Goal: Task Accomplishment & Management: Manage account settings

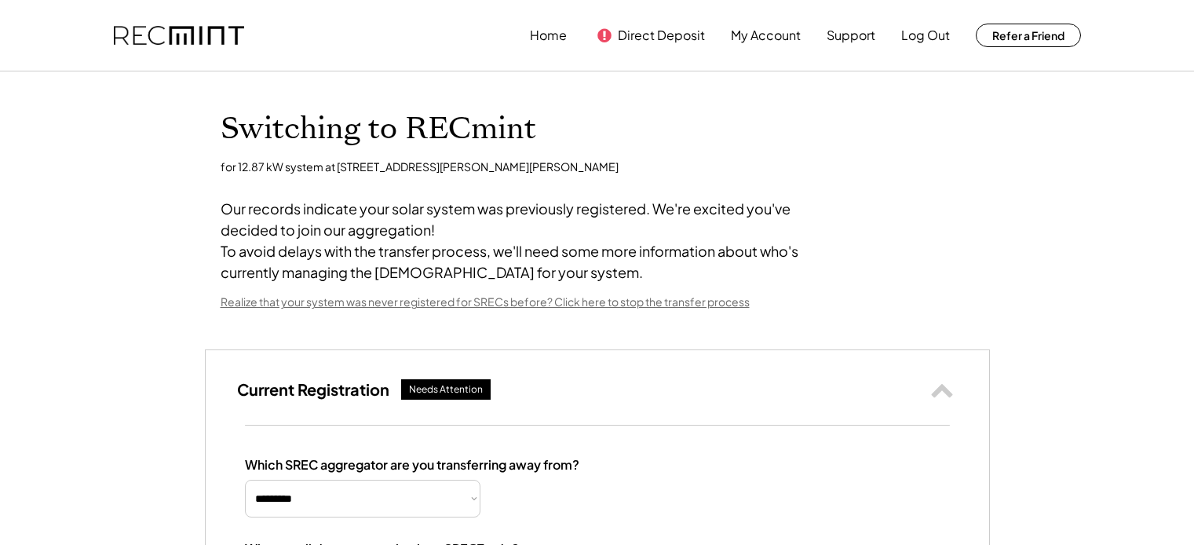
select select "**********"
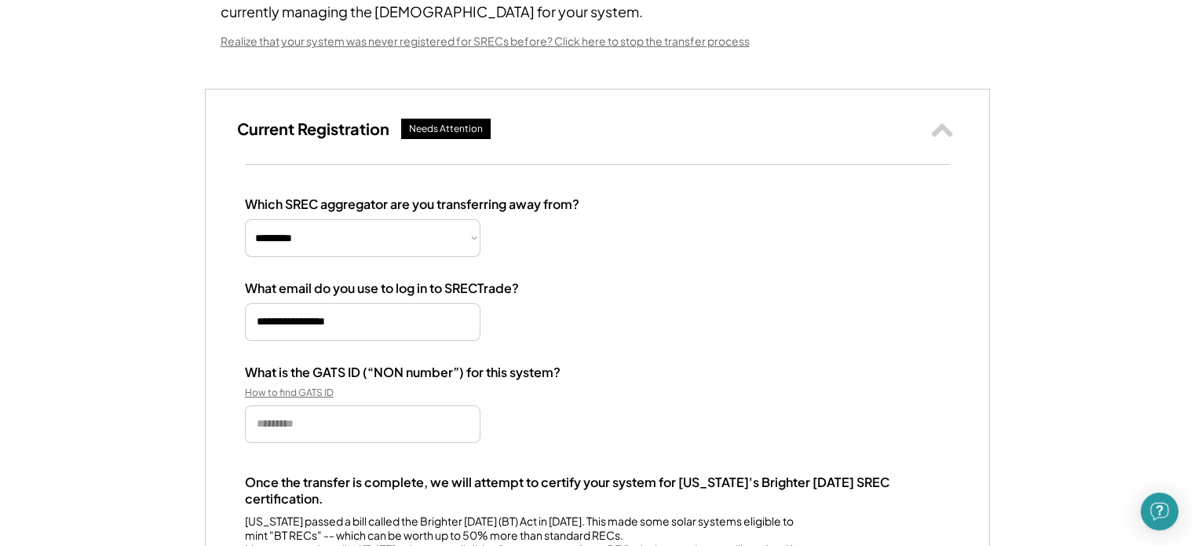
click at [663, 126] on div "Current Registration Needs Attention" at bounding box center [597, 126] width 783 height 75
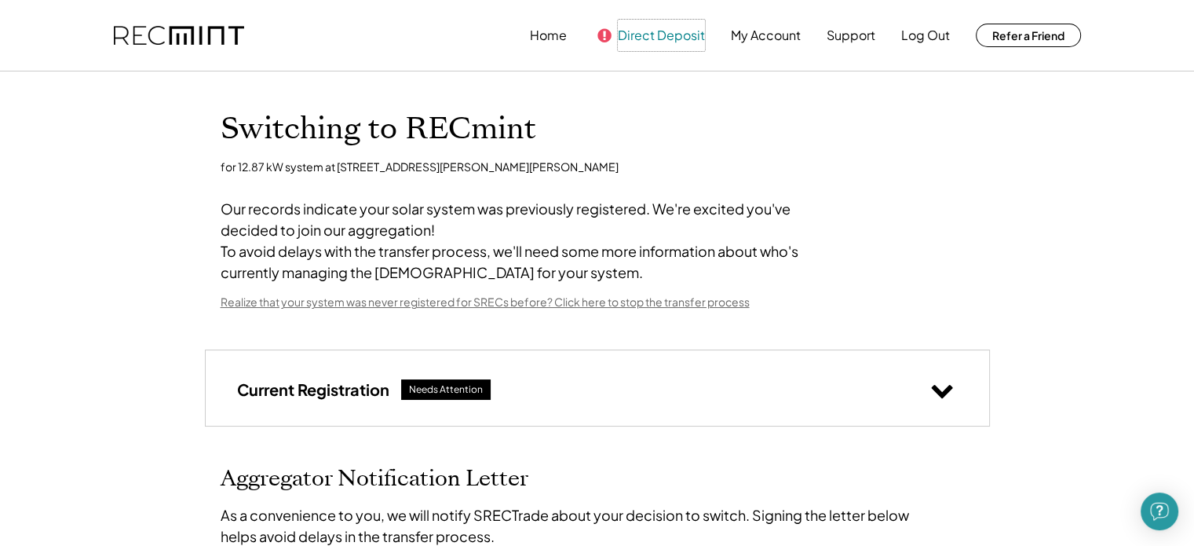
click at [627, 38] on button "Direct Deposit" at bounding box center [661, 35] width 87 height 31
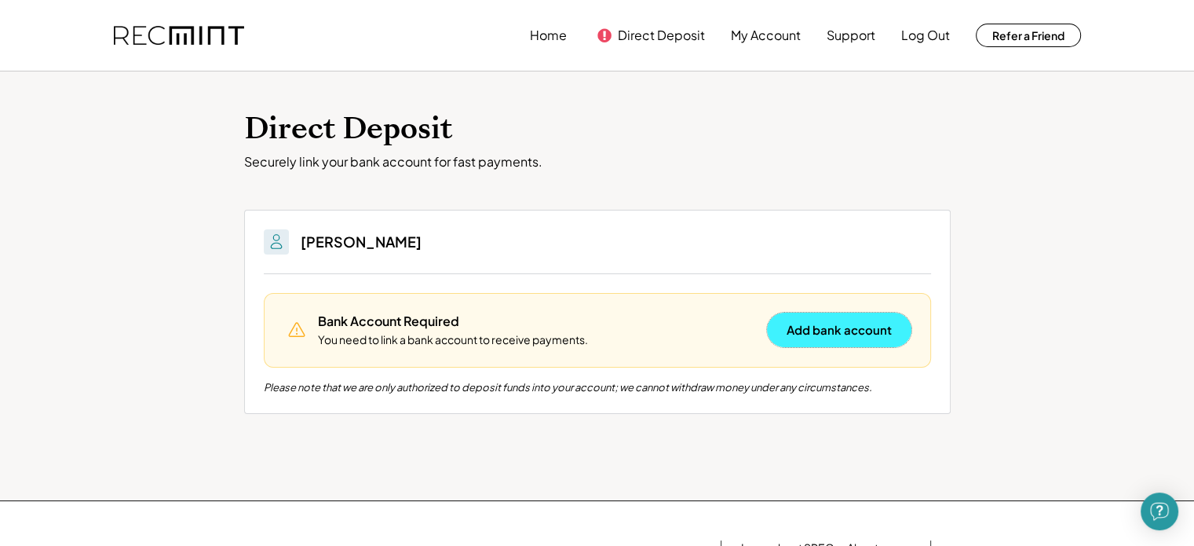
click at [799, 332] on button "Add bank account" at bounding box center [839, 329] width 144 height 35
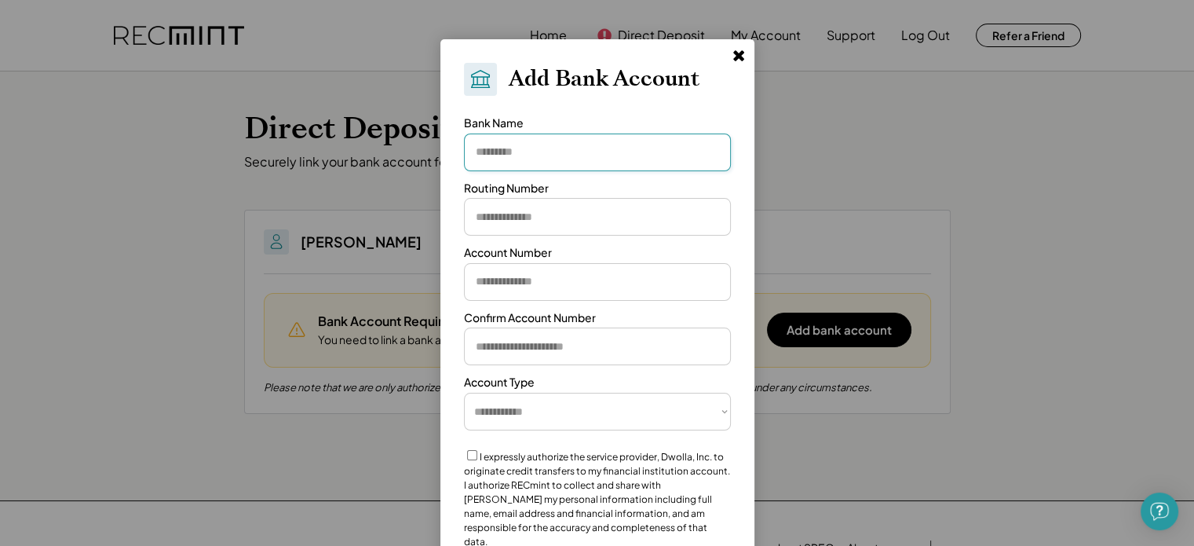
click at [537, 151] on input "input" at bounding box center [597, 152] width 267 height 38
click at [737, 57] on use at bounding box center [738, 55] width 11 height 11
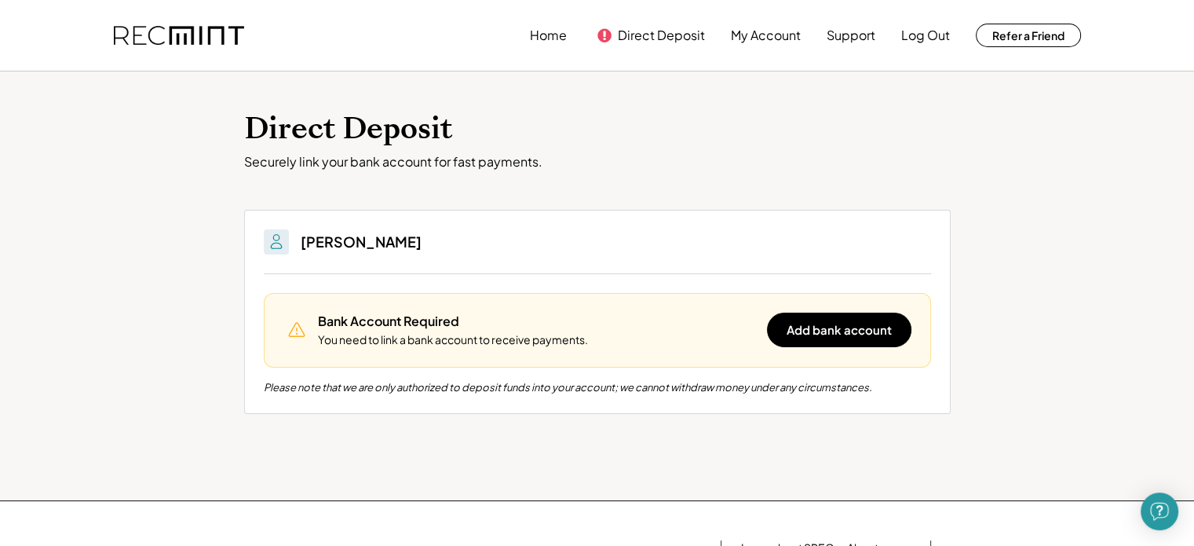
click at [766, 102] on div "Direct Deposit Securely link your bank account for fast payments. You'll be abl…" at bounding box center [597, 285] width 1194 height 429
click at [766, 115] on h1 "Direct Deposit" at bounding box center [597, 129] width 707 height 37
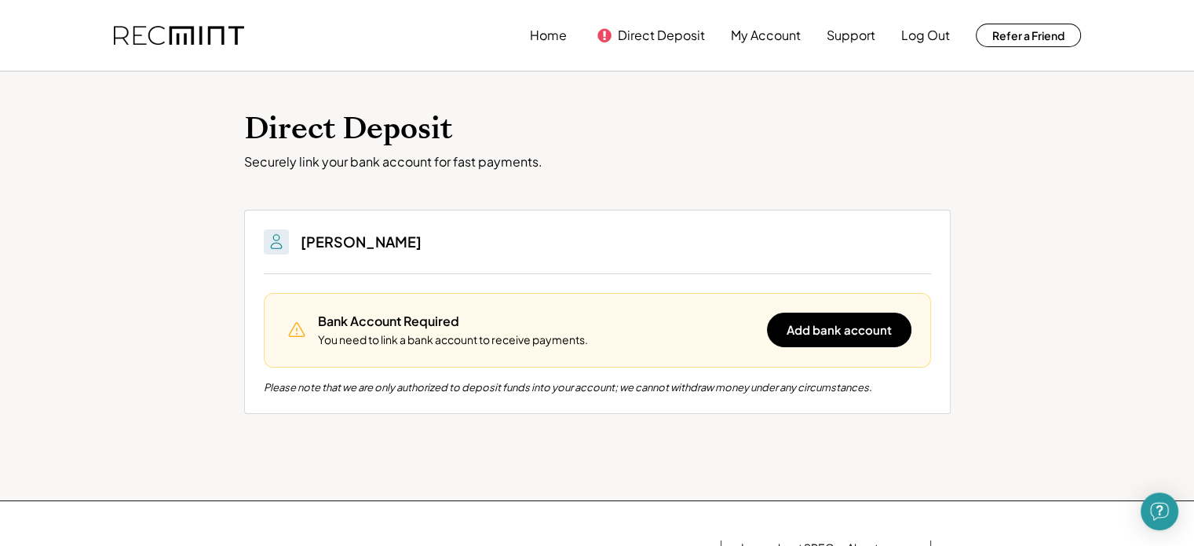
click at [766, 115] on h1 "Direct Deposit" at bounding box center [597, 129] width 707 height 37
